Goal: Check status: Check status

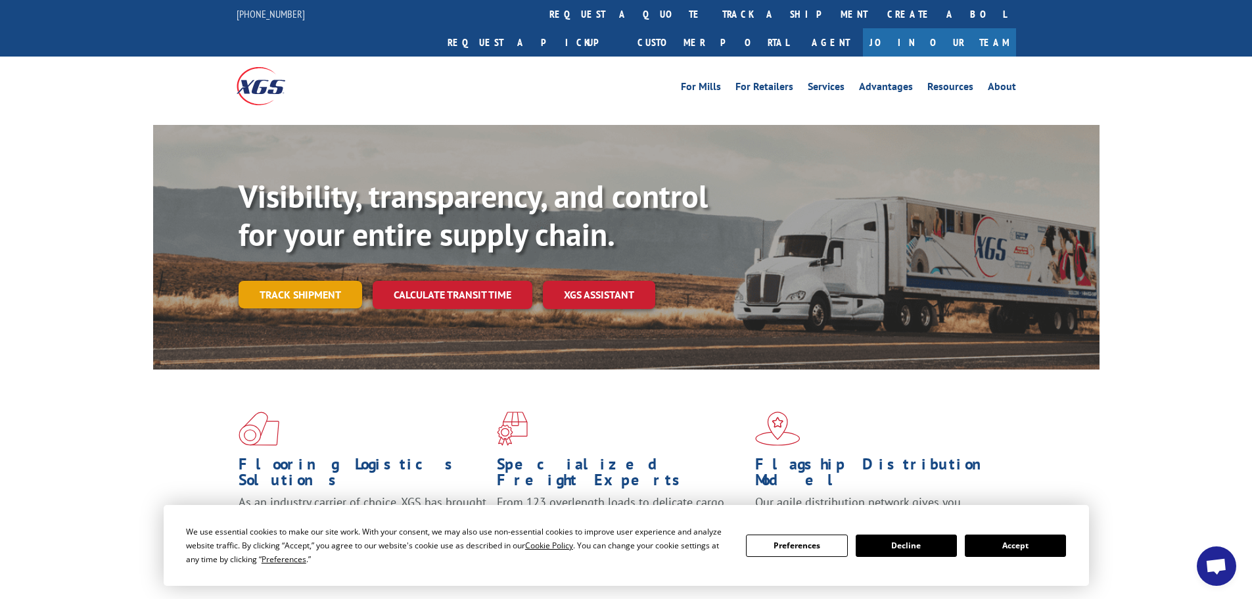
click at [311, 281] on link "Track shipment" at bounding box center [301, 295] width 124 height 28
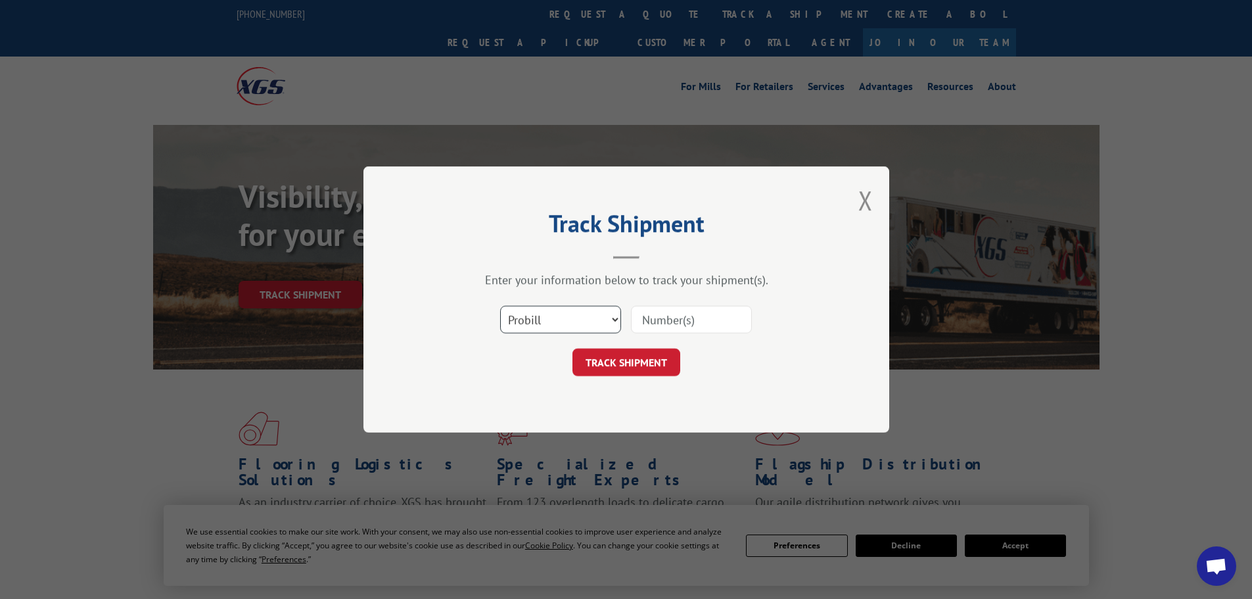
click at [578, 320] on select "Select category... Probill BOL PO" at bounding box center [560, 320] width 121 height 28
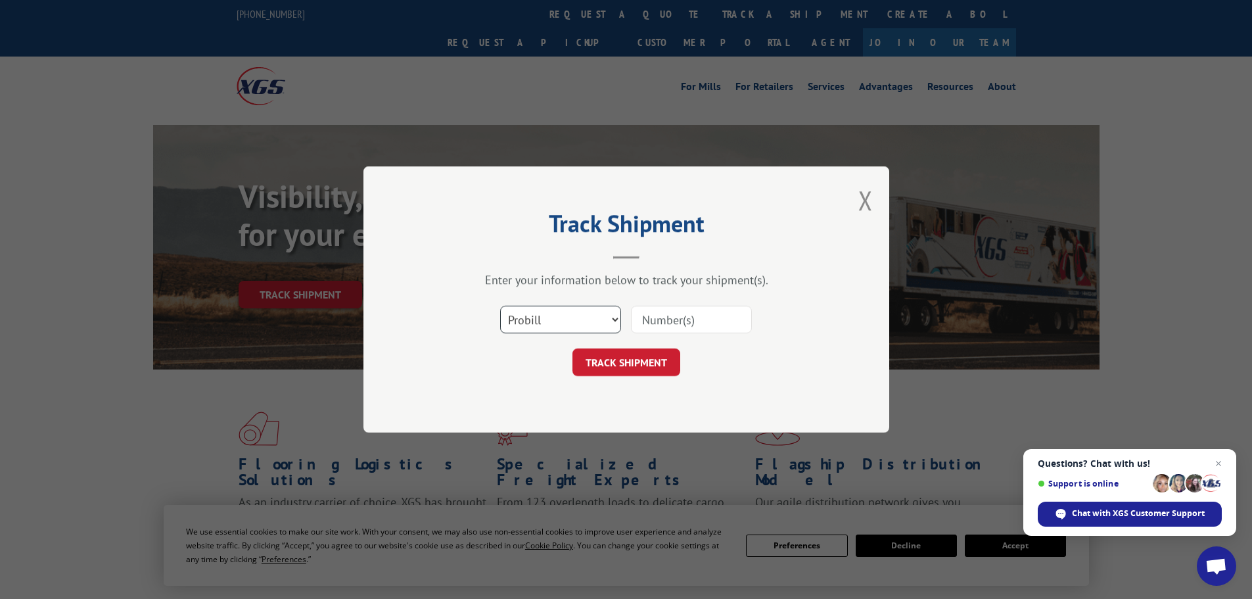
select select "po"
click at [500, 306] on select "Select category... Probill BOL PO" at bounding box center [560, 320] width 121 height 28
click at [637, 328] on input at bounding box center [691, 320] width 121 height 28
paste input "22533159"
type input "22533159"
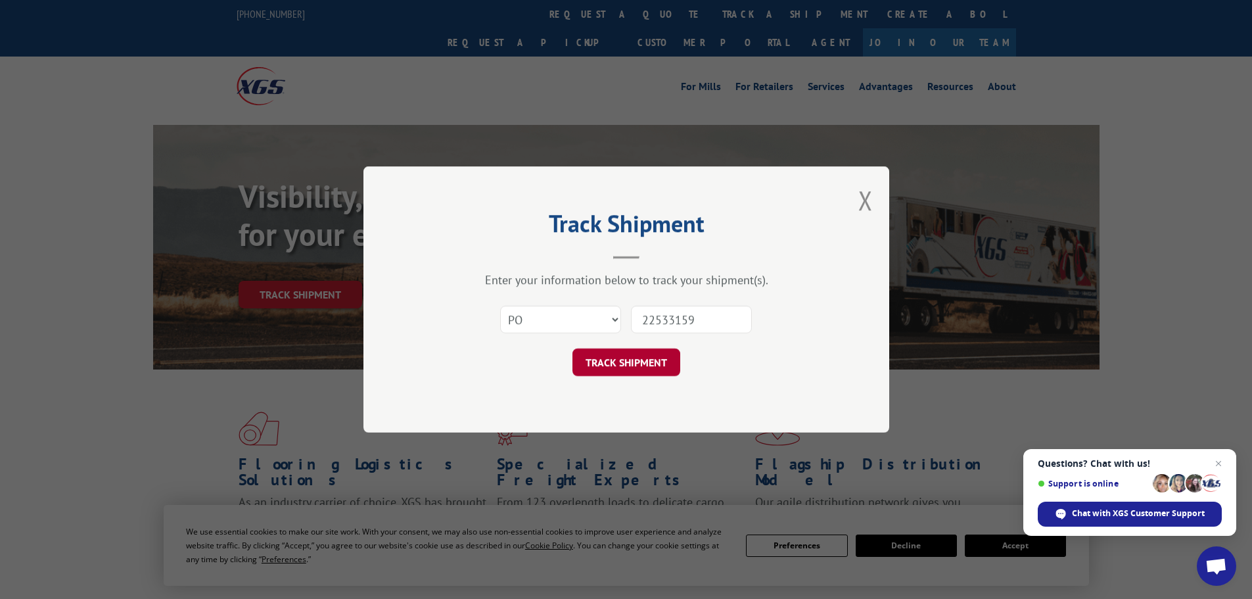
click at [618, 365] on button "TRACK SHIPMENT" at bounding box center [626, 362] width 108 height 28
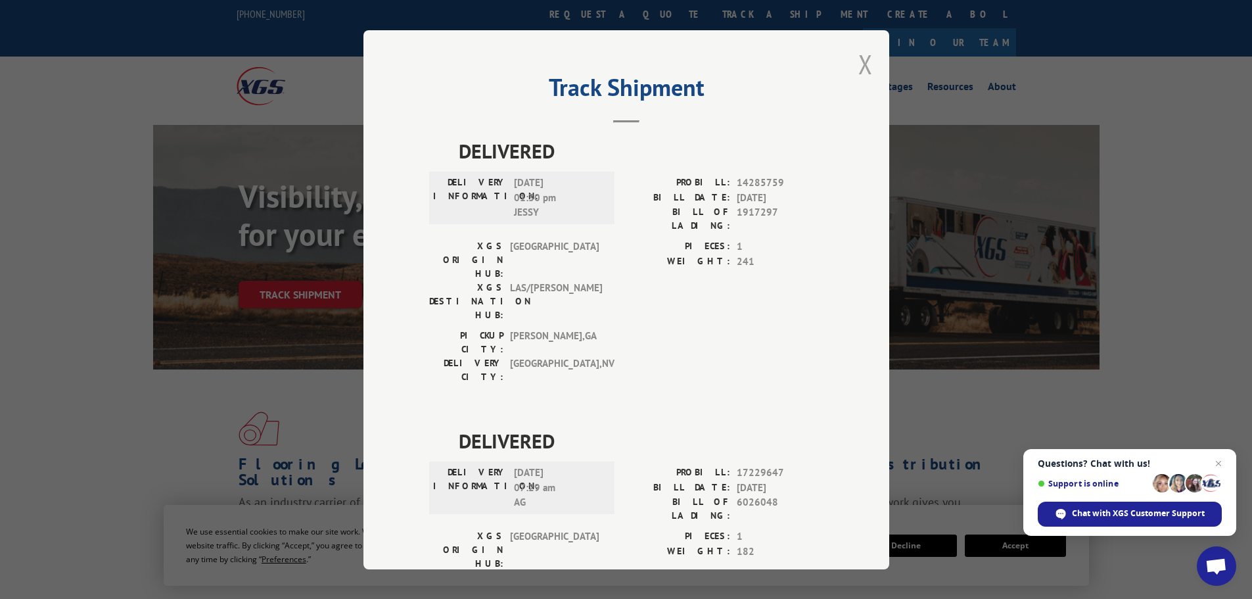
click at [858, 55] on button "Close modal" at bounding box center [865, 64] width 14 height 35
